Goal: Information Seeking & Learning: Check status

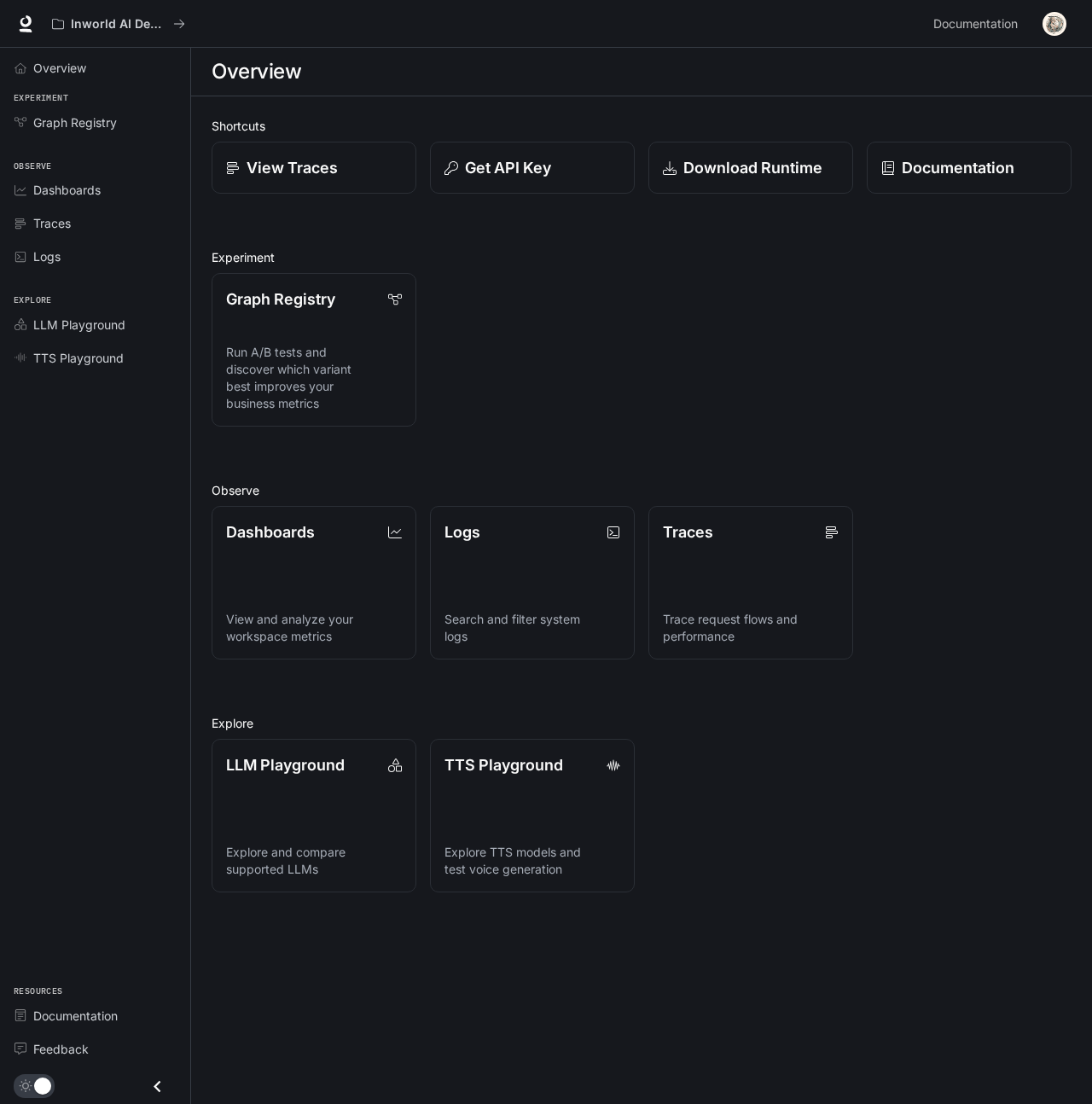
click at [547, 246] on div "Shortcuts View Traces Get API Key Download Runtime Documentation Experiment Gra…" at bounding box center [641, 505] width 860 height 776
click at [57, 272] on li "Logs" at bounding box center [95, 256] width 190 height 33
click at [62, 259] on div "Logs" at bounding box center [104, 256] width 143 height 18
